Goal: Find contact information: Find contact information

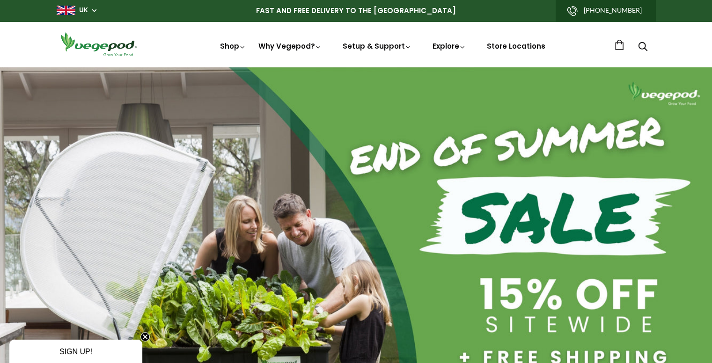
click at [619, 13] on link "[PHONE_NUMBER]" at bounding box center [605, 11] width 100 height 22
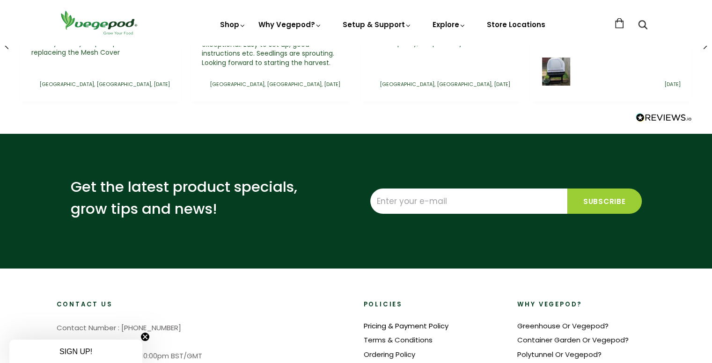
scroll to position [2275, 0]
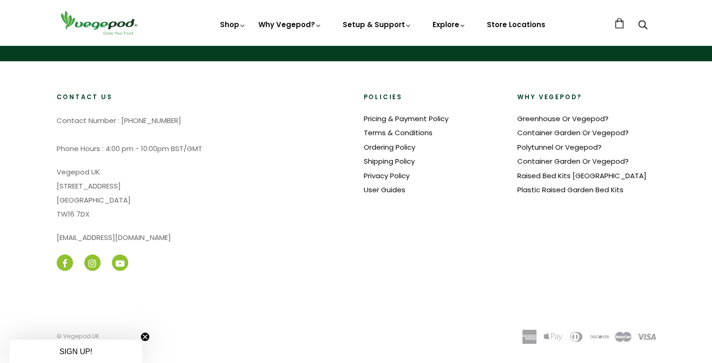
drag, startPoint x: 201, startPoint y: 117, endPoint x: 121, endPoint y: 121, distance: 80.1
click at [121, 121] on p "Contact Number : +44 808 304 0461 Phone Hours : 4:00 pm - 10:00pm BST/GMT" at bounding box center [203, 135] width 292 height 42
copy p "+44 808 304 0461"
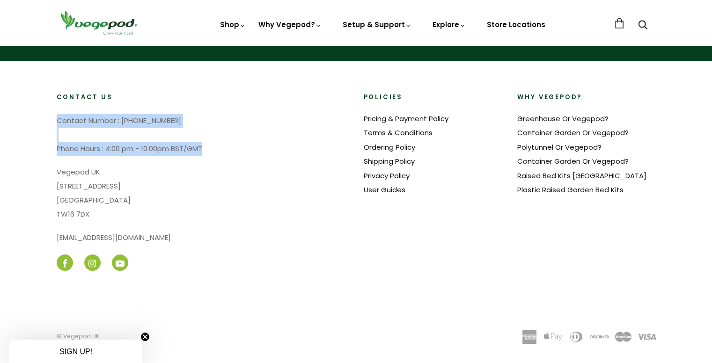
drag, startPoint x: 209, startPoint y: 145, endPoint x: 55, endPoint y: 117, distance: 156.9
click at [55, 117] on div "Contact Us Contact Number : +44 808 304 0461 Phone Hours : 4:00 pm - 10:00pm BS…" at bounding box center [195, 183] width 307 height 181
copy p "Contact Number : +44 808 304 0461 Phone Hours : 4:00 pm - 10:00pm BST/GMT"
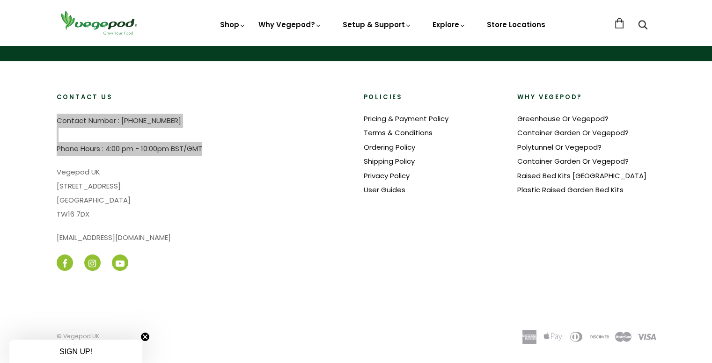
scroll to position [0, 378]
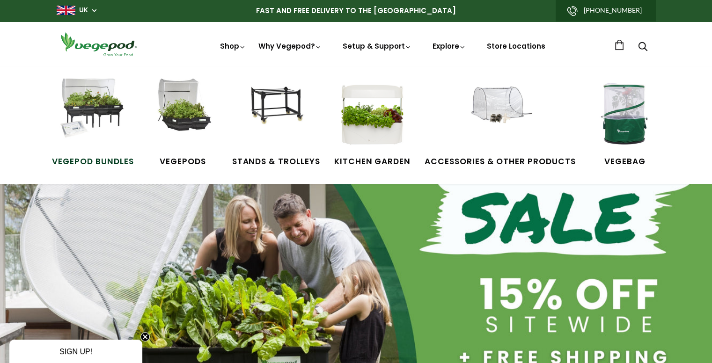
click at [112, 120] on img at bounding box center [93, 114] width 70 height 70
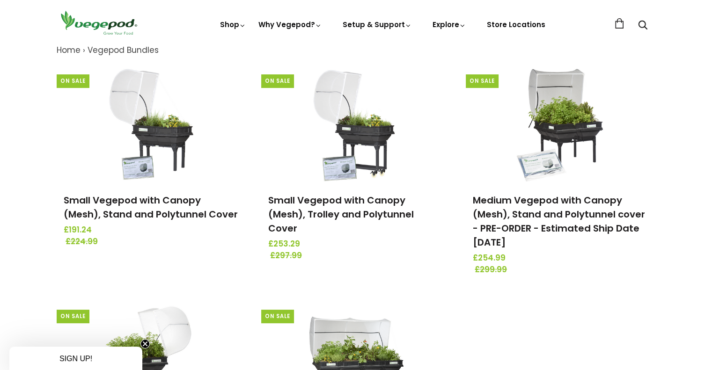
scroll to position [281, 0]
